Goal: Complete application form

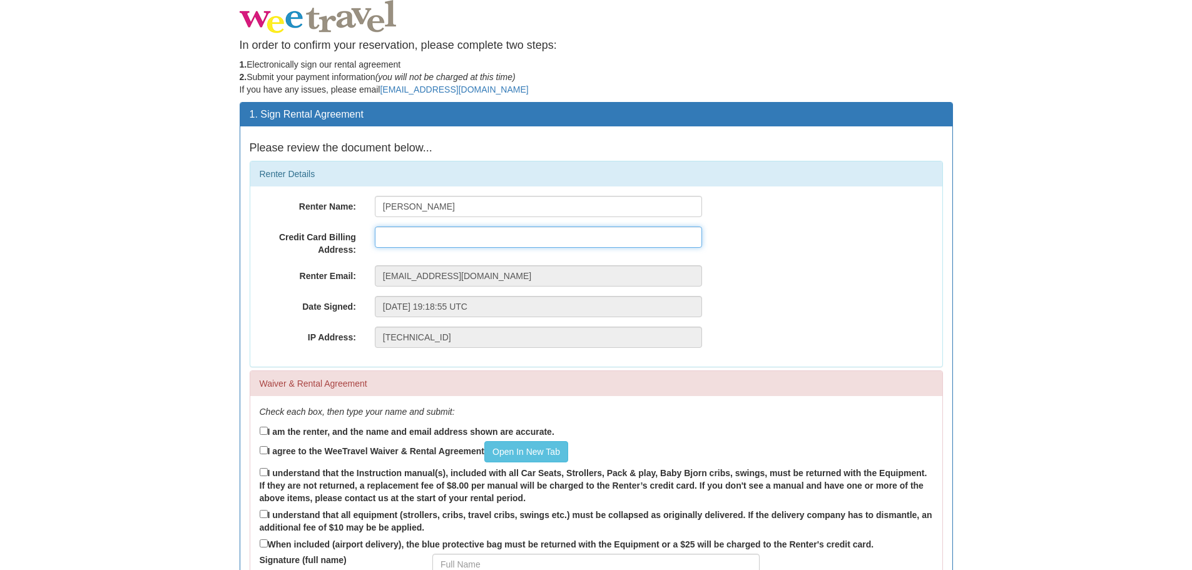
click at [420, 243] on input "text" at bounding box center [538, 236] width 327 height 21
click at [490, 241] on input "18 Woodhaven Ct" at bounding box center [538, 236] width 327 height 21
type input "18 Woodhaven Court, St Thomas Ontario N5P 3Z3"
click at [888, 303] on div "Date Signed: Wednesday, 24-Sep-2025 19:18:55 UTC" at bounding box center [596, 306] width 692 height 21
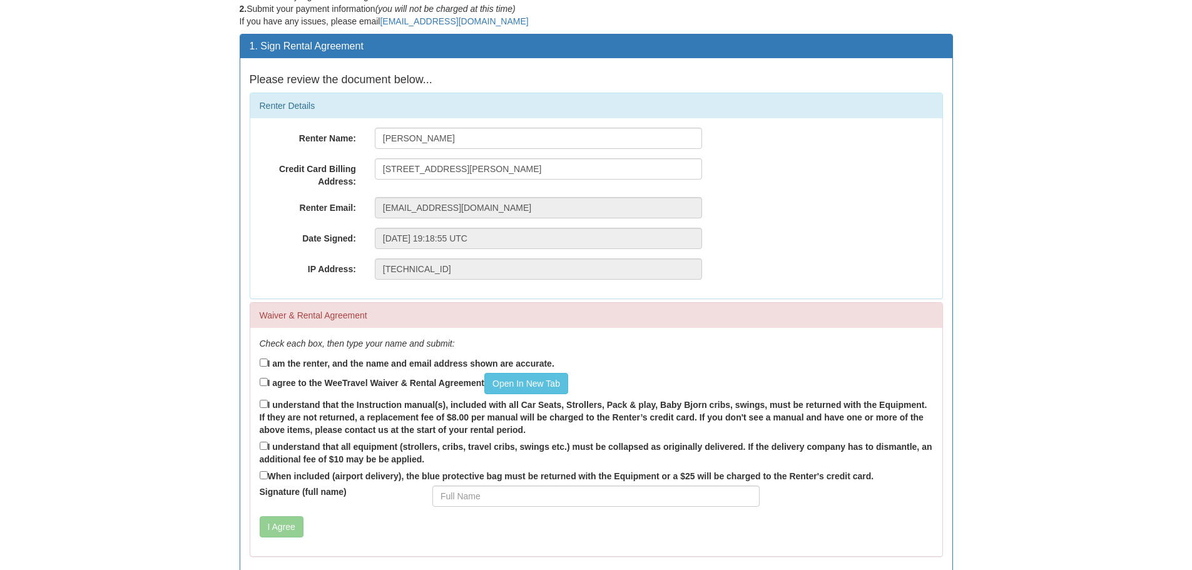
scroll to position [114, 0]
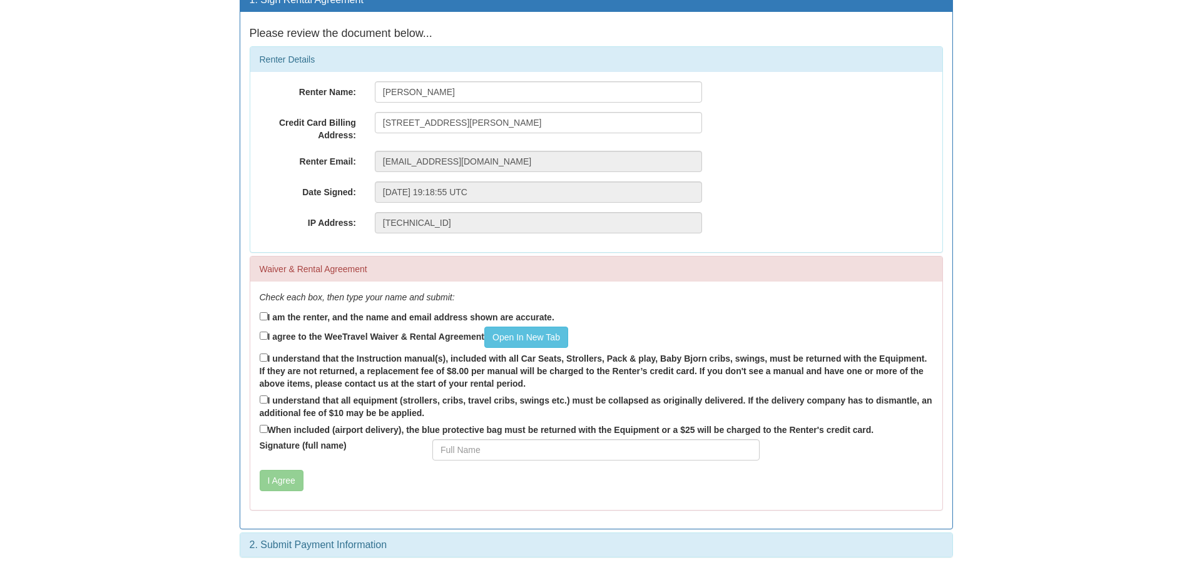
click at [350, 317] on label "I am the renter, and the name and email address shown are accurate." at bounding box center [407, 317] width 295 height 14
click at [268, 317] on input "I am the renter, and the name and email address shown are accurate." at bounding box center [264, 316] width 8 height 8
checkbox input "true"
click at [382, 337] on label "I agree to the WeeTravel Waiver & Rental Agreement Open In New Tab" at bounding box center [414, 337] width 308 height 21
click at [268, 337] on input "I agree to the WeeTravel Waiver & Rental Agreement Open In New Tab" at bounding box center [264, 336] width 8 height 8
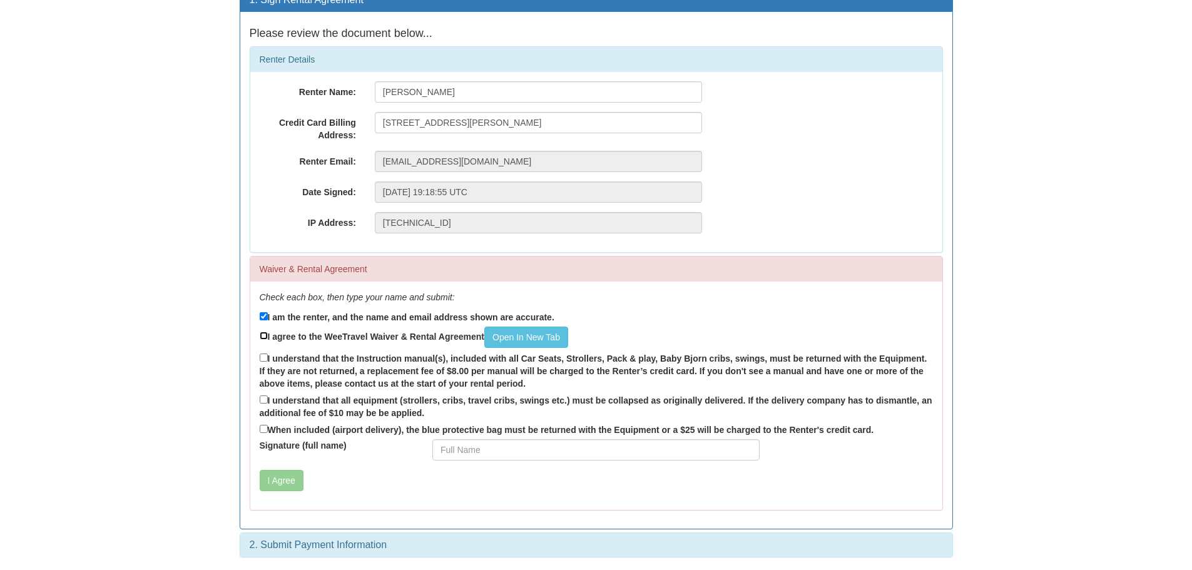
checkbox input "true"
click at [346, 362] on label "I understand that the Instruction manual(s), included with all Car Seats, Strol…" at bounding box center [596, 370] width 673 height 39
click at [268, 362] on input "I understand that the Instruction manual(s), included with all Car Seats, Strol…" at bounding box center [264, 357] width 8 height 8
checkbox input "true"
click at [300, 399] on label "I understand that all equipment (strollers, cribs, travel cribs, swings etc.) m…" at bounding box center [596, 406] width 673 height 26
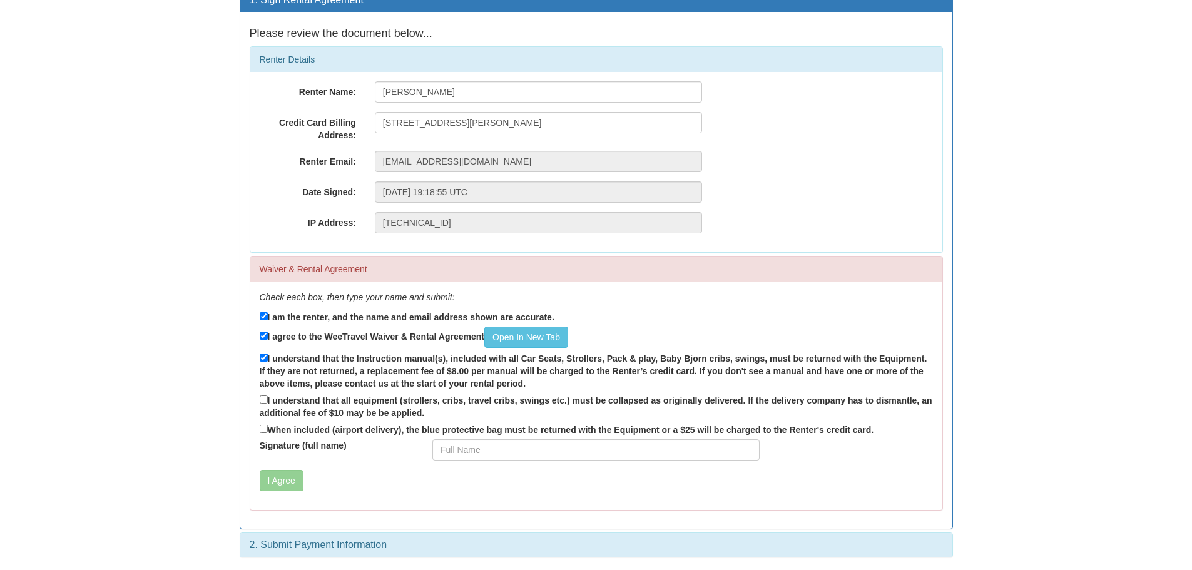
click at [268, 399] on input "I understand that all equipment (strollers, cribs, travel cribs, swings etc.) m…" at bounding box center [264, 399] width 8 height 8
checkbox input "true"
click at [303, 432] on label "When included (airport delivery), the blue protective bag must be returned with…" at bounding box center [567, 429] width 614 height 14
click at [268, 432] on input "When included (airport delivery), the blue protective bag must be returned with…" at bounding box center [264, 429] width 8 height 8
checkbox input "true"
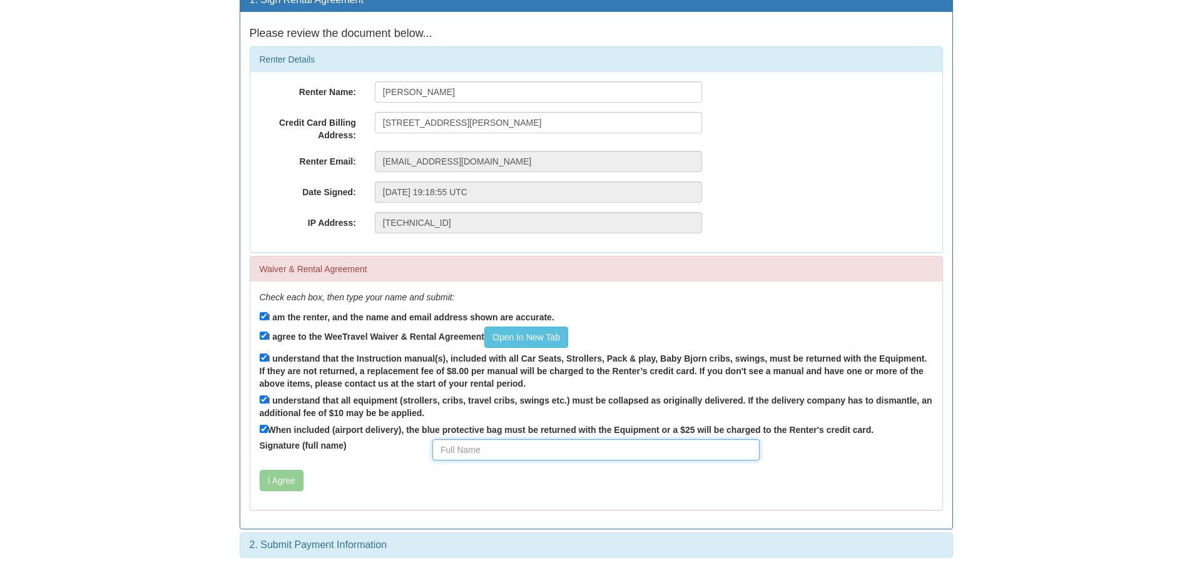
click at [469, 449] on input "Signature (full name)" at bounding box center [595, 449] width 327 height 21
type input "[PERSON_NAME]"
click at [286, 481] on button "I Agree" at bounding box center [282, 480] width 44 height 21
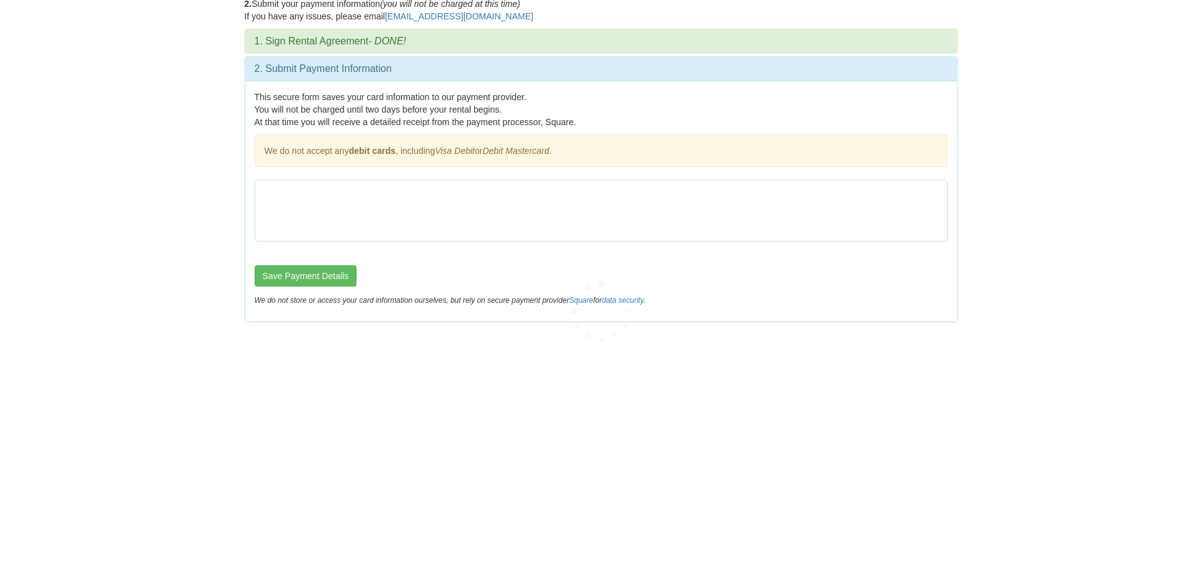
scroll to position [0, 0]
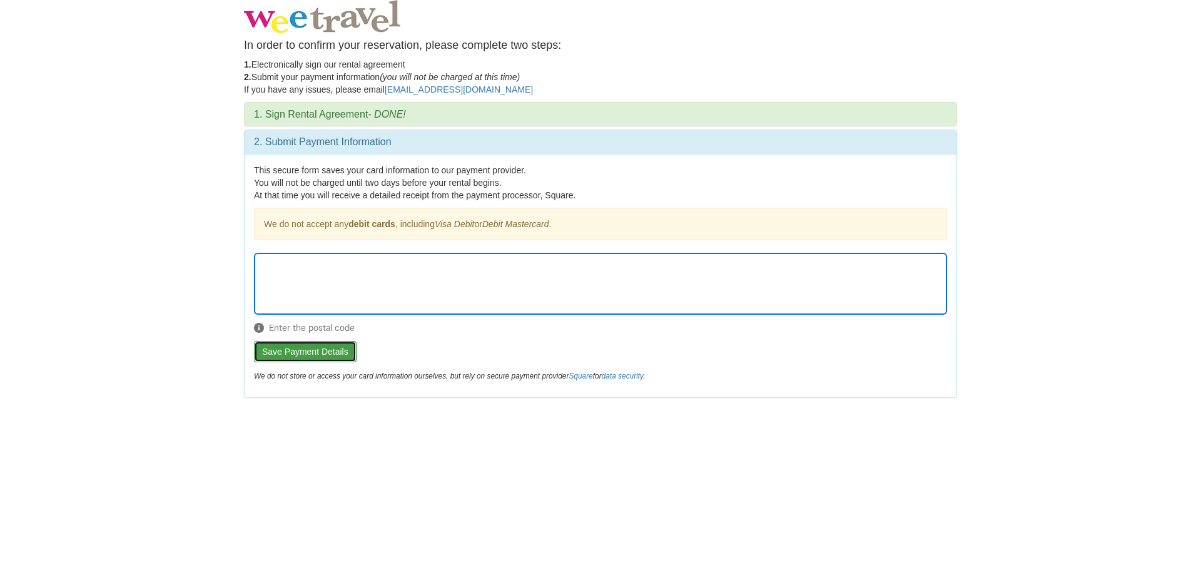
click at [307, 354] on button "Save Payment Details" at bounding box center [305, 351] width 103 height 21
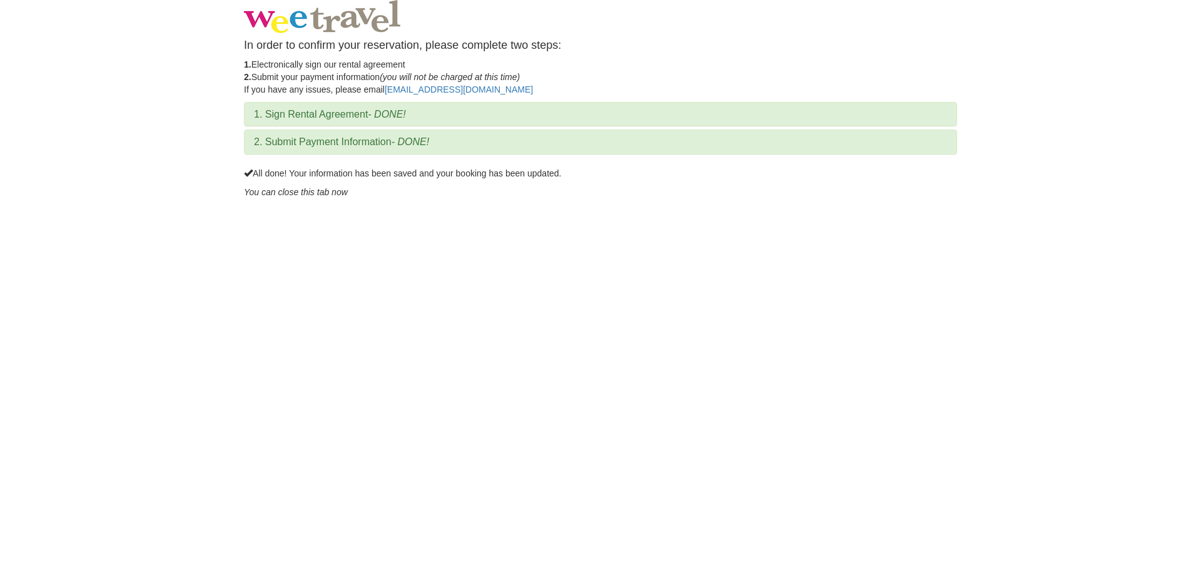
click at [330, 195] on em "You can close this tab now" at bounding box center [296, 192] width 104 height 10
